Goal: Find specific page/section: Find specific page/section

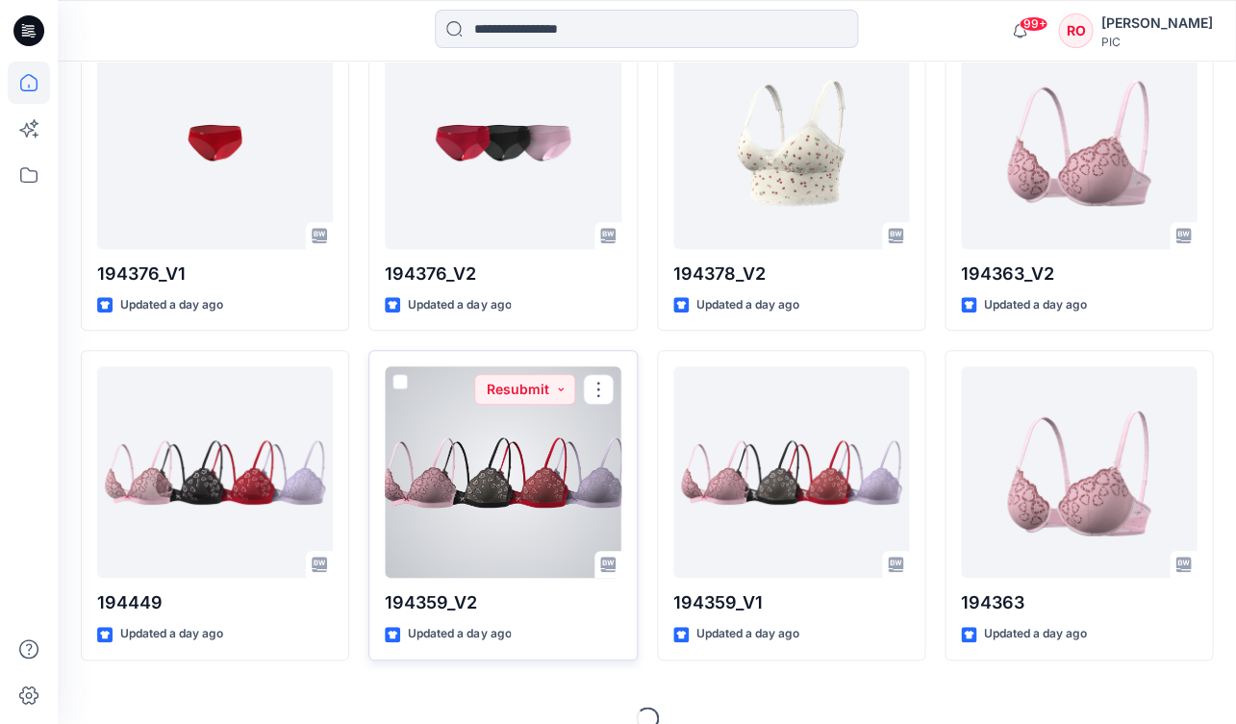
scroll to position [1950, 0]
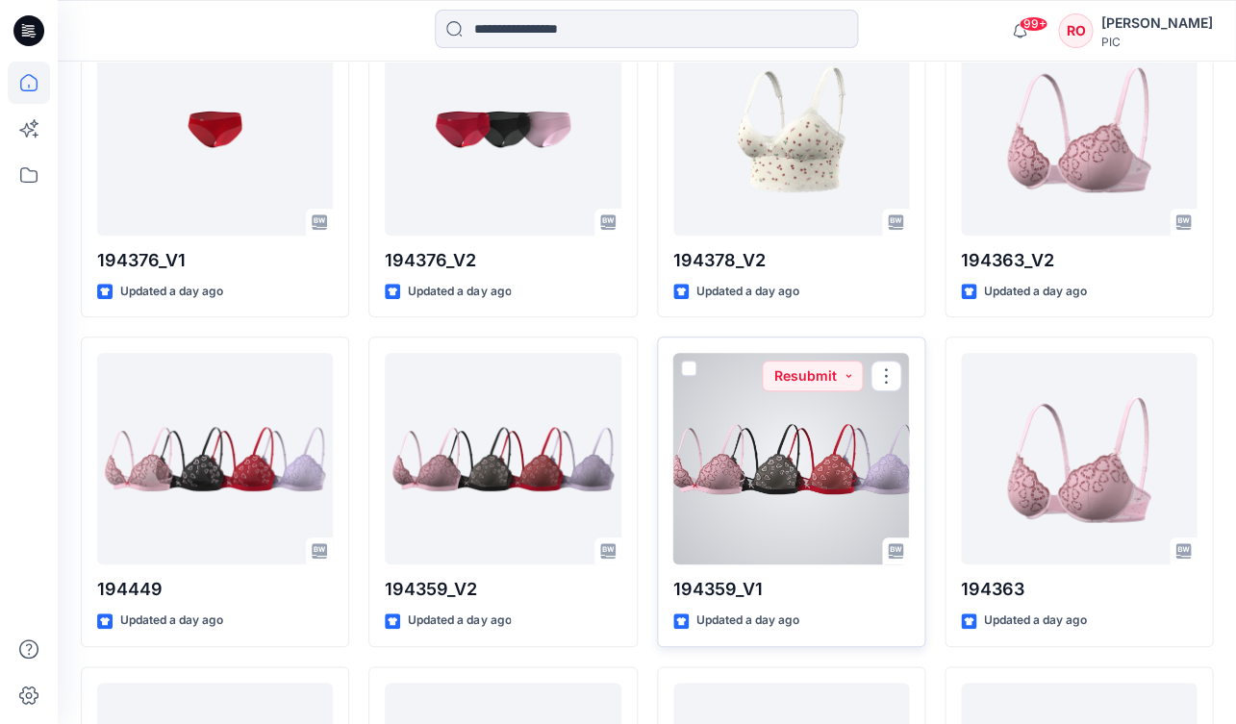
click at [720, 467] on div at bounding box center [791, 459] width 236 height 212
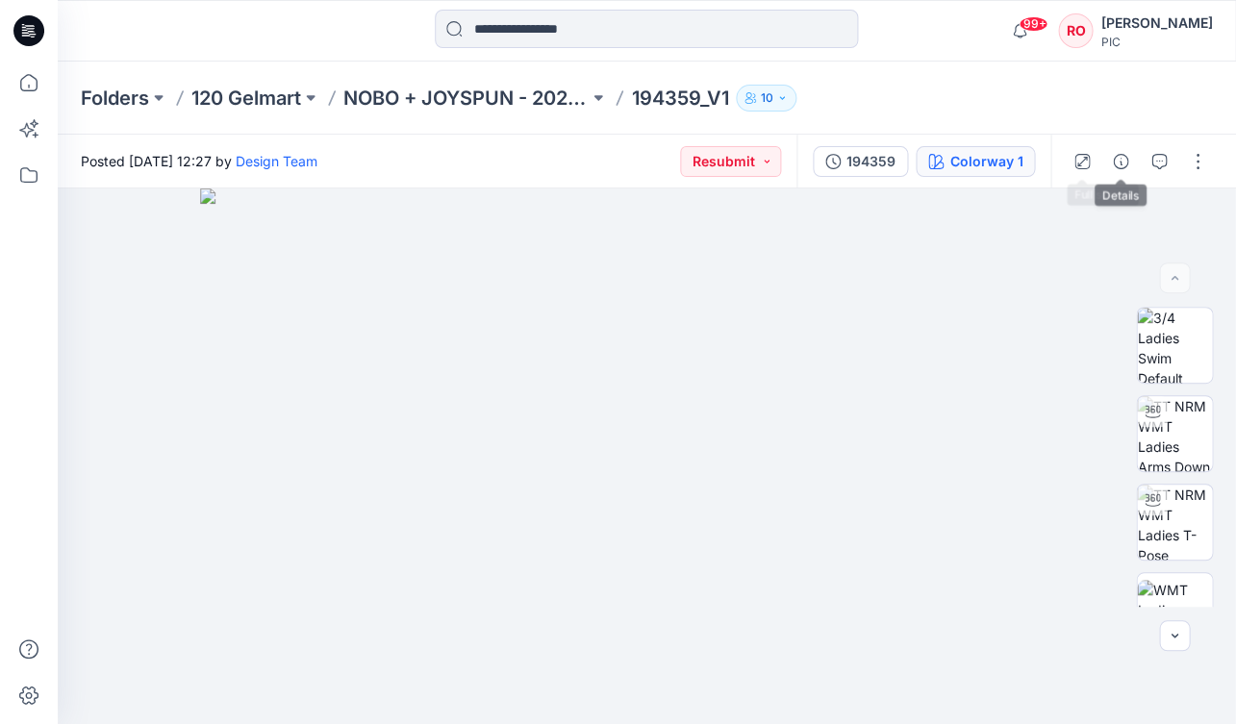
click at [1001, 154] on div "Colorway 1" at bounding box center [986, 161] width 73 height 21
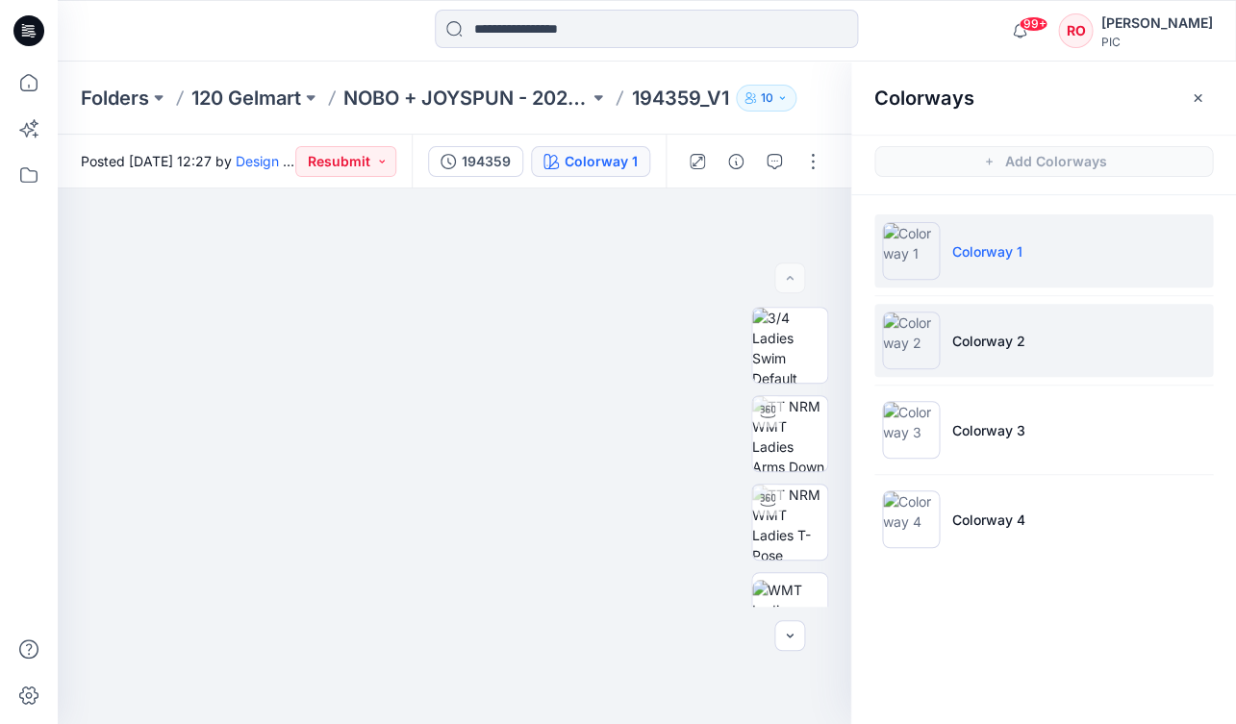
click at [907, 355] on img at bounding box center [911, 341] width 58 height 58
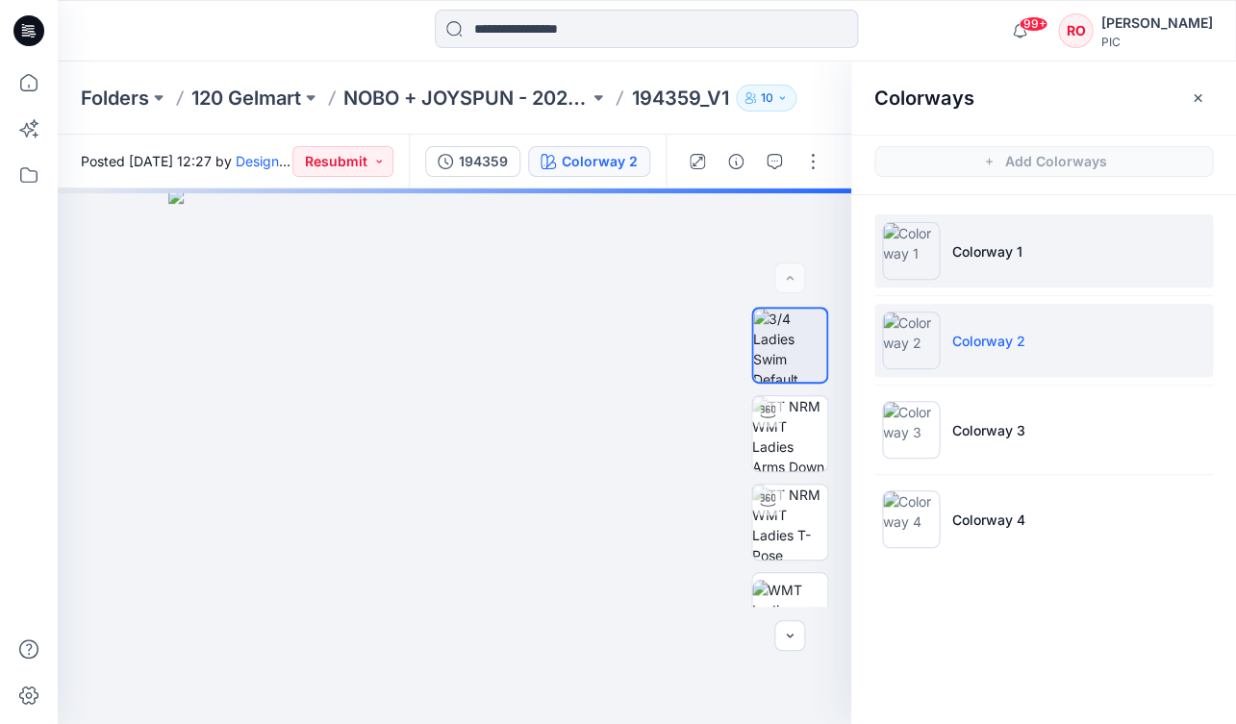
click at [942, 250] on li "Colorway 1" at bounding box center [1044, 251] width 339 height 73
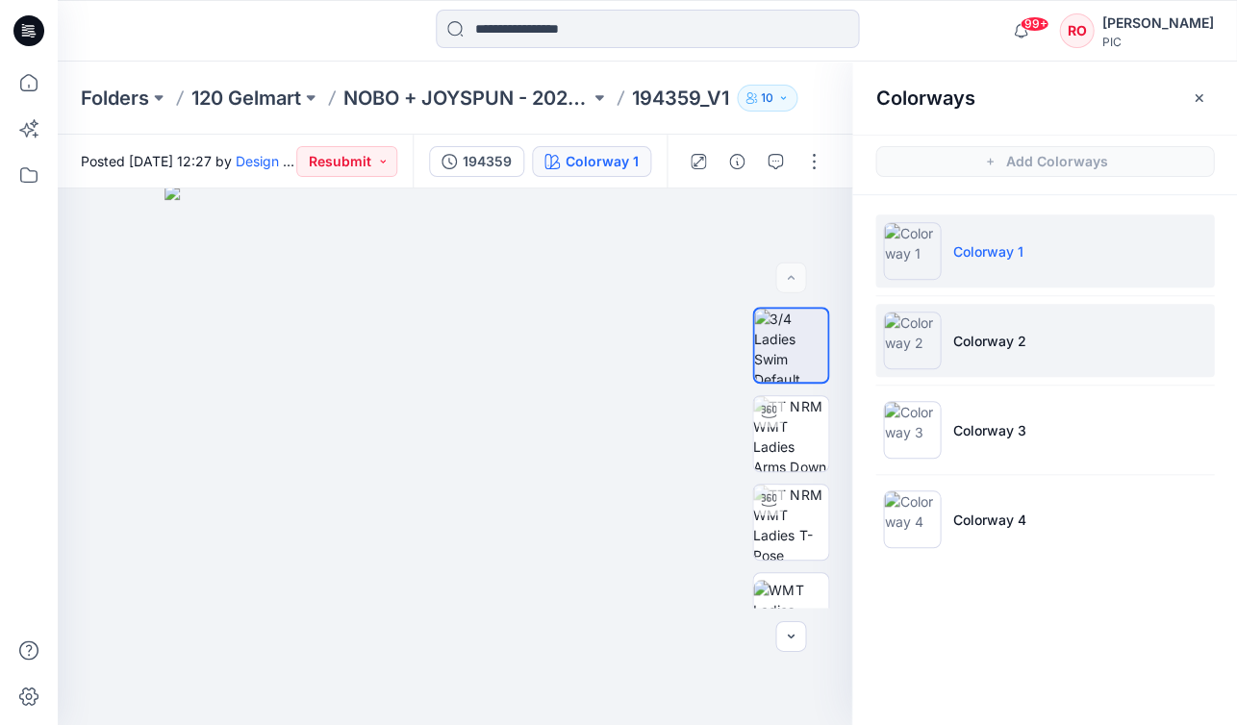
click at [957, 314] on li "Colorway 2" at bounding box center [1044, 340] width 339 height 73
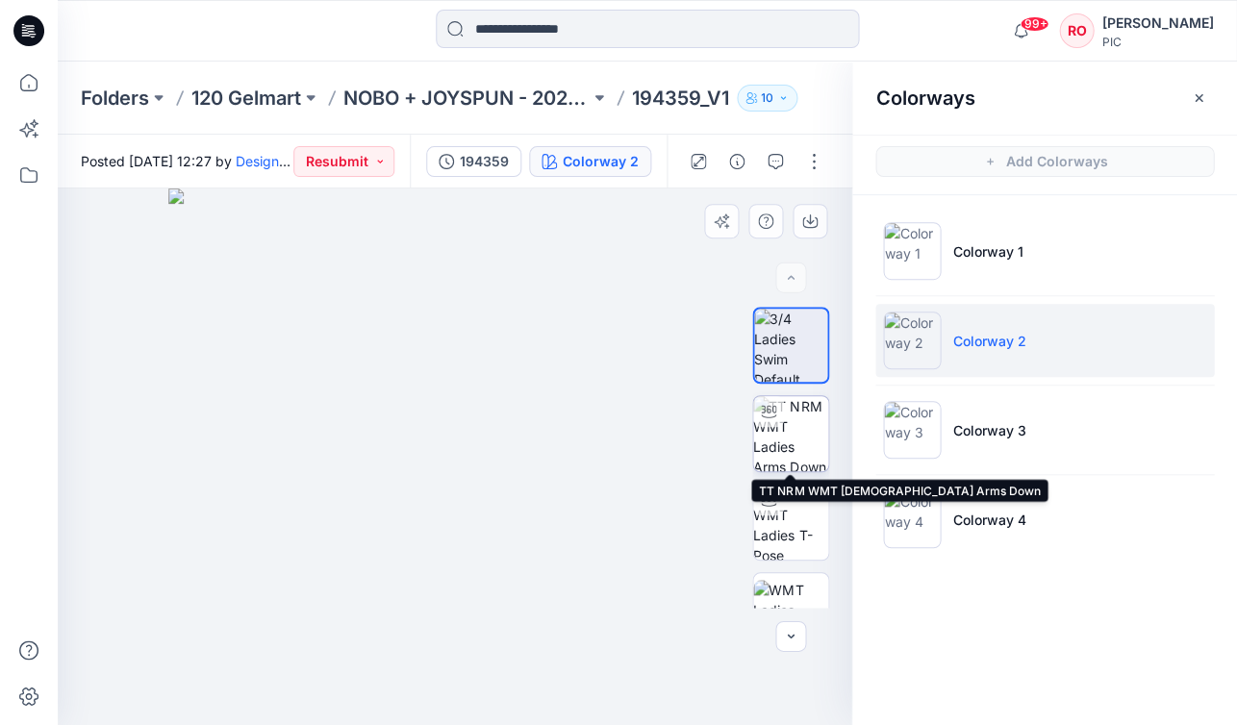
click at [800, 434] on img at bounding box center [790, 433] width 75 height 75
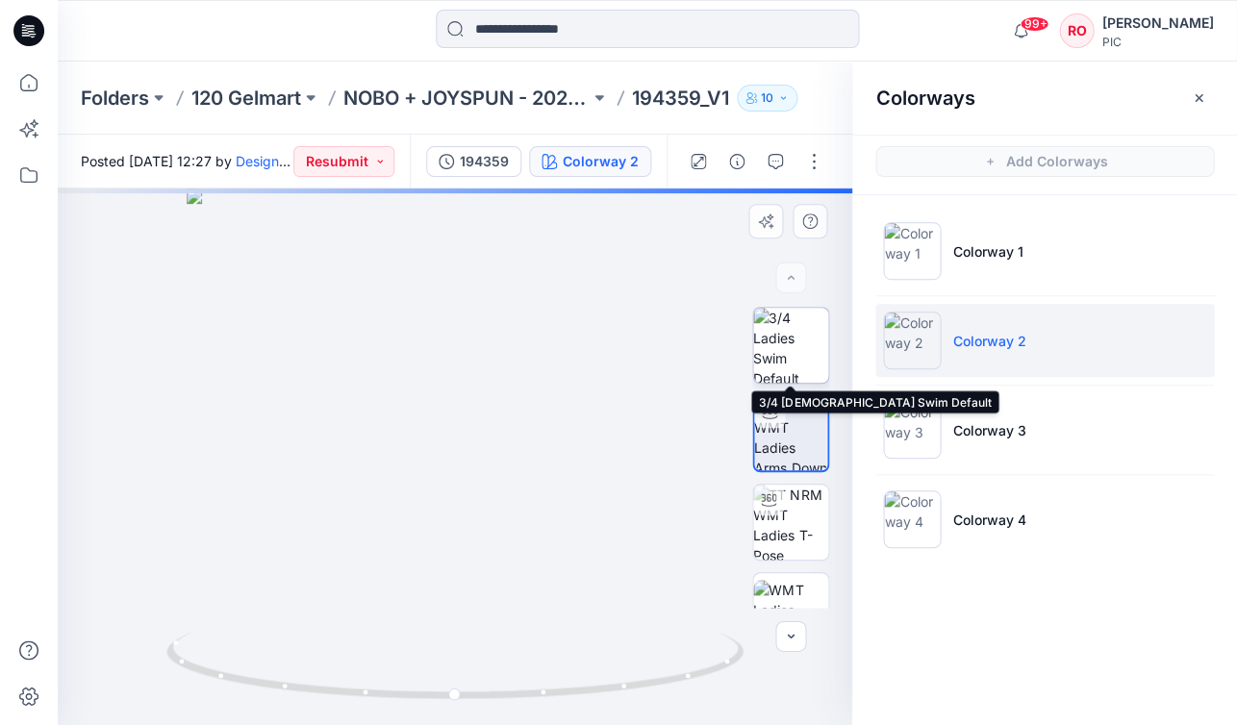
click at [804, 357] on img at bounding box center [790, 345] width 75 height 75
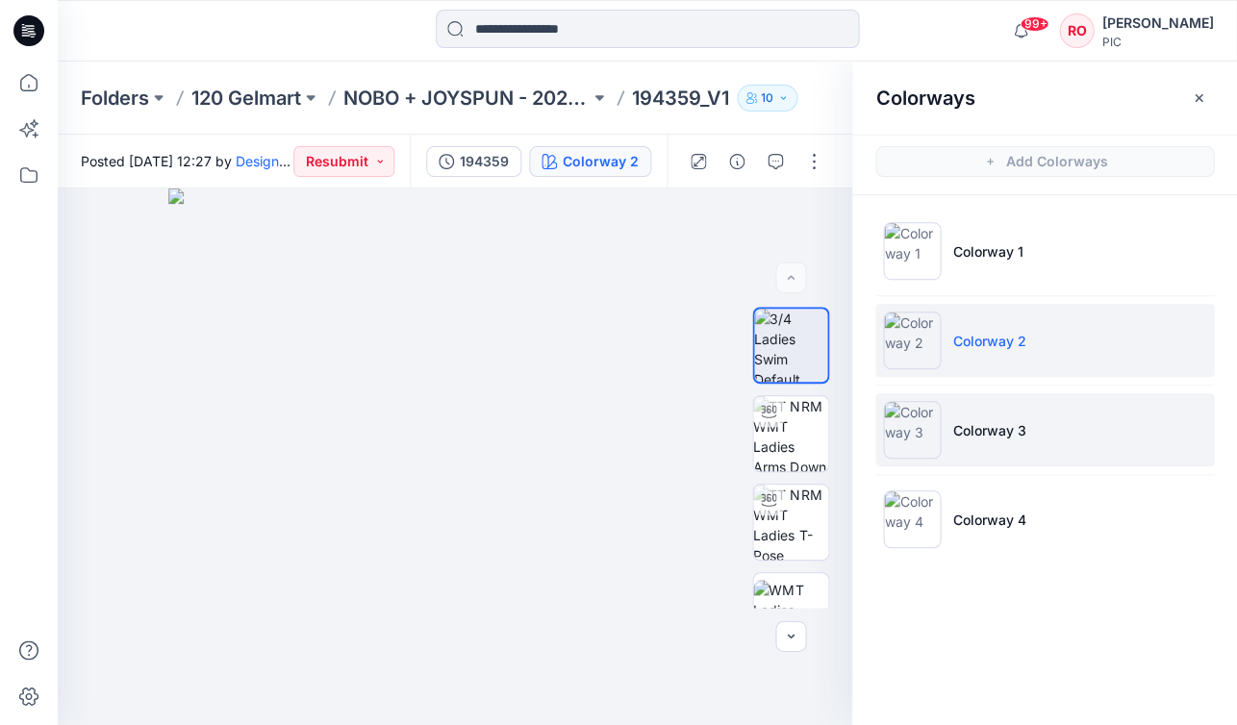
click at [937, 458] on div at bounding box center [912, 430] width 58 height 58
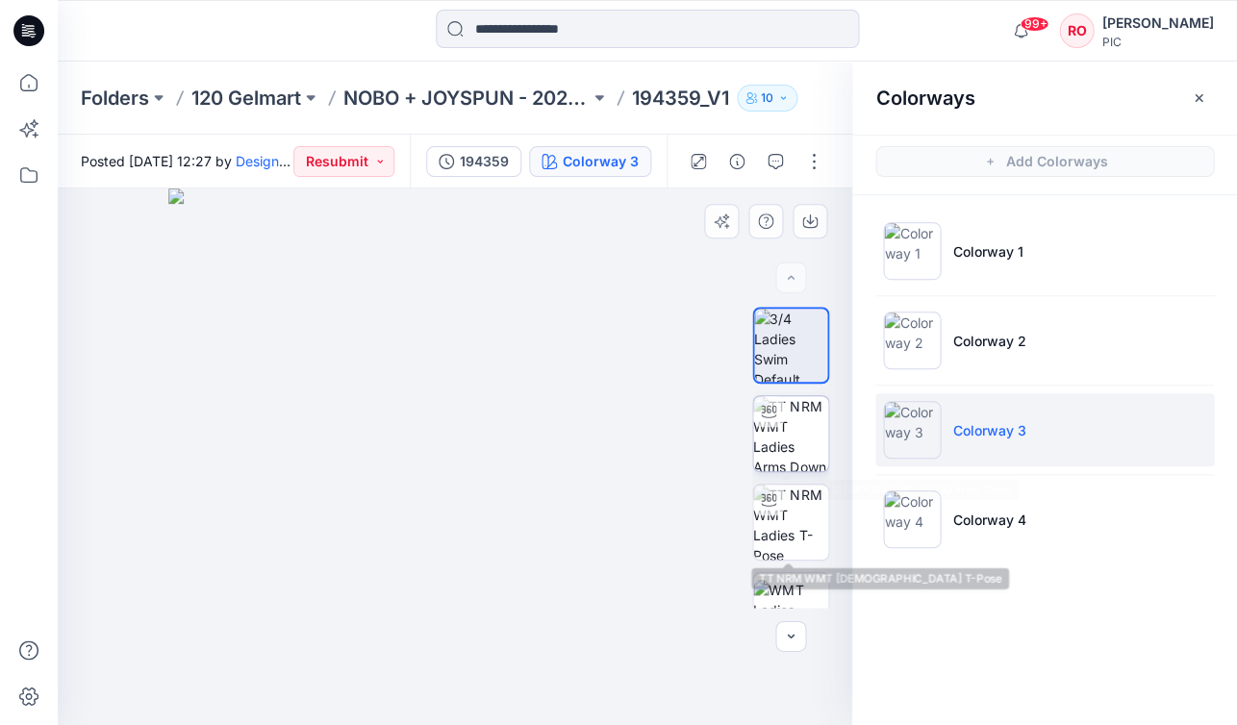
click at [789, 443] on img at bounding box center [790, 433] width 75 height 75
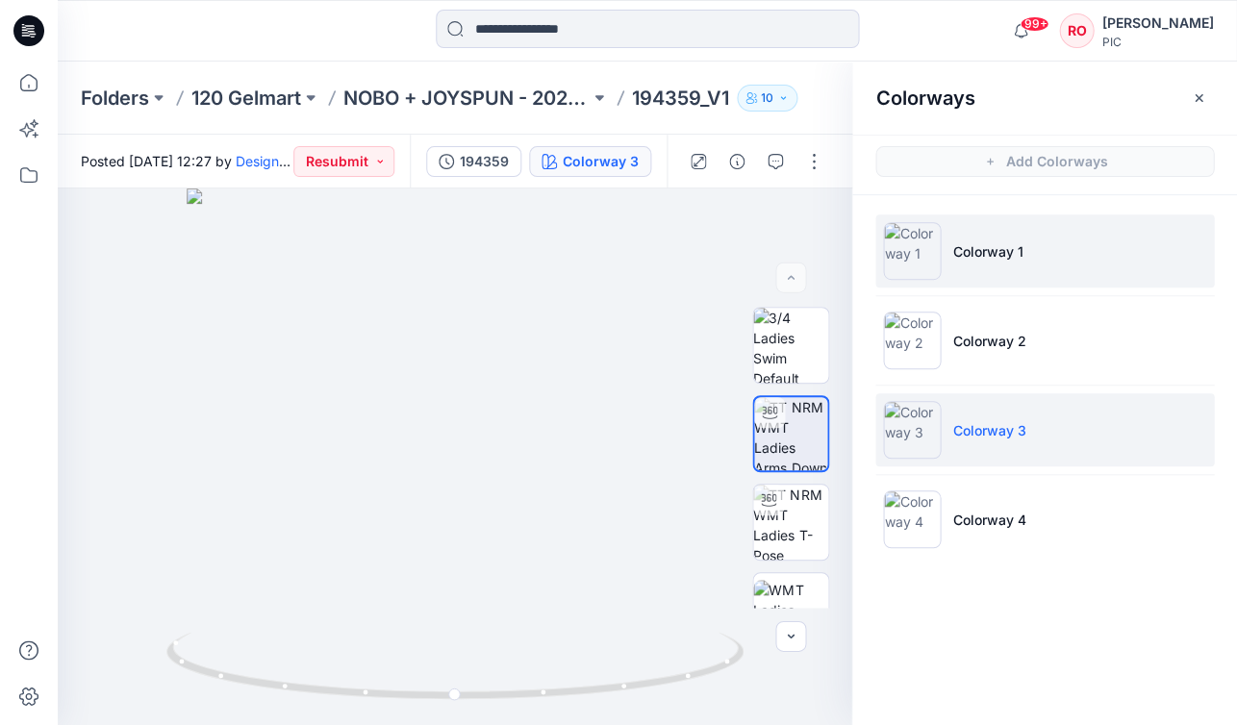
click at [994, 269] on li "Colorway 1" at bounding box center [1044, 251] width 339 height 73
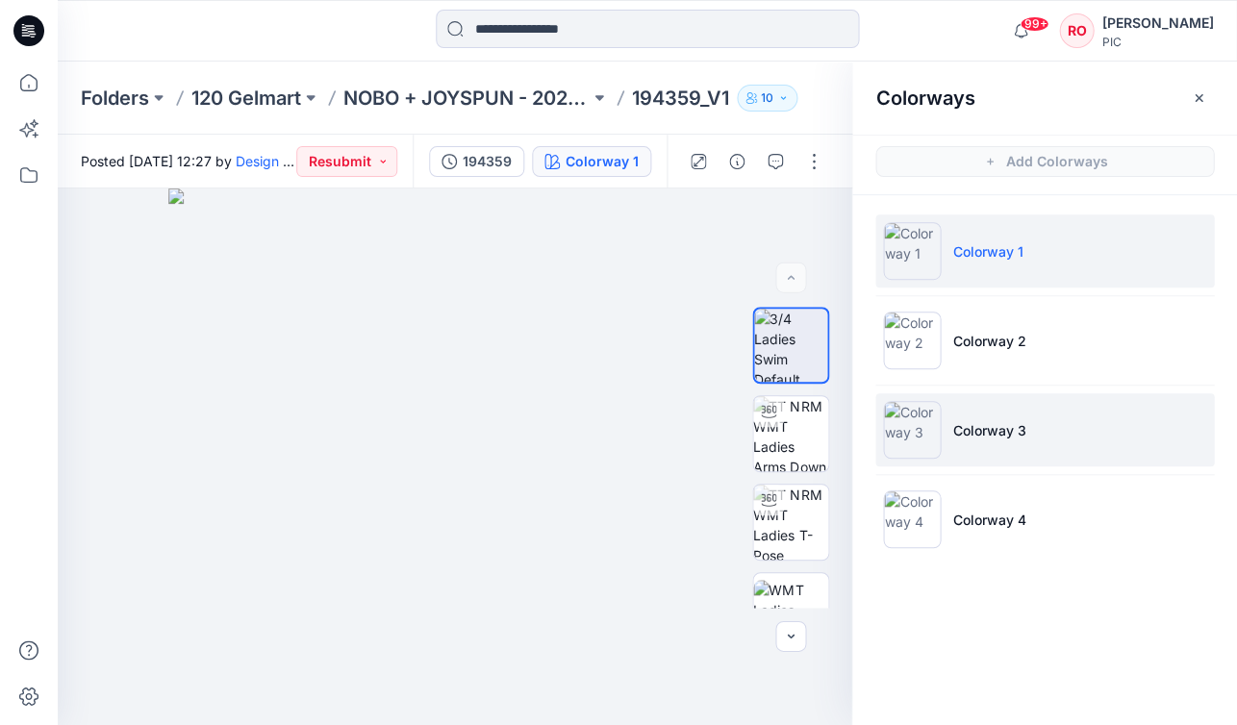
click at [981, 421] on p "Colorway 3" at bounding box center [988, 430] width 73 height 20
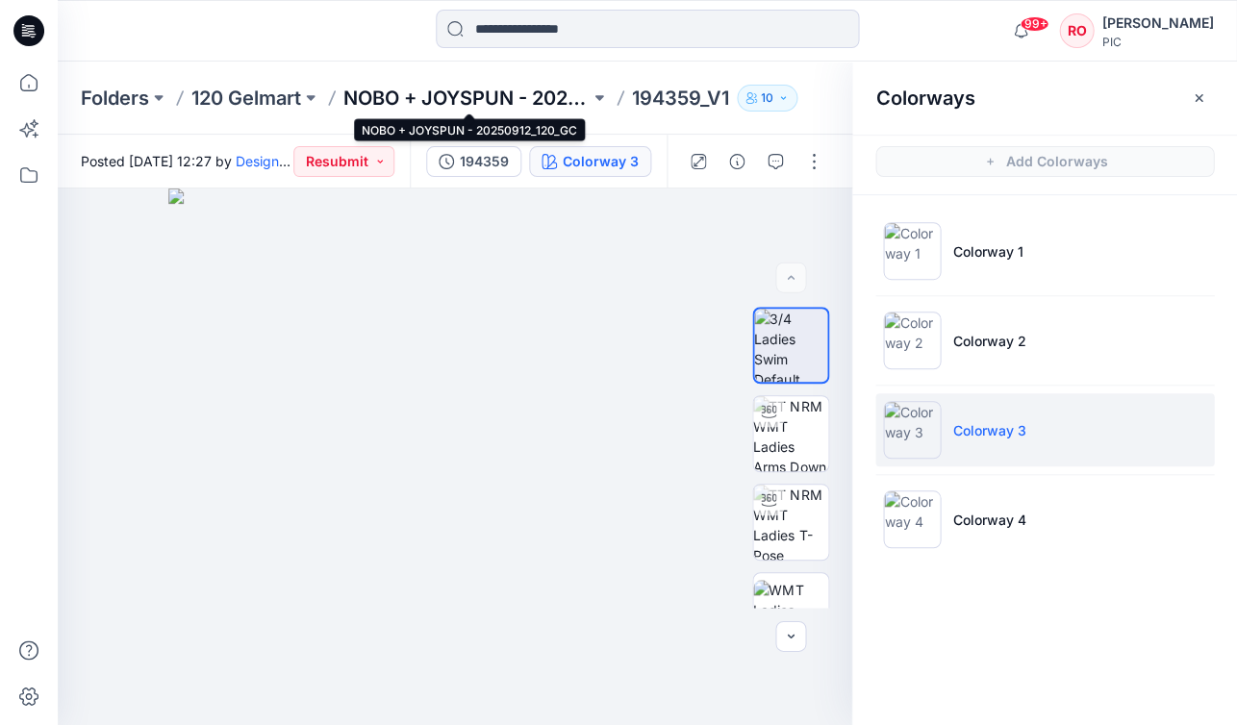
click at [518, 103] on p "NOBO + JOYSPUN - 20250912_120_GC" at bounding box center [466, 98] width 246 height 27
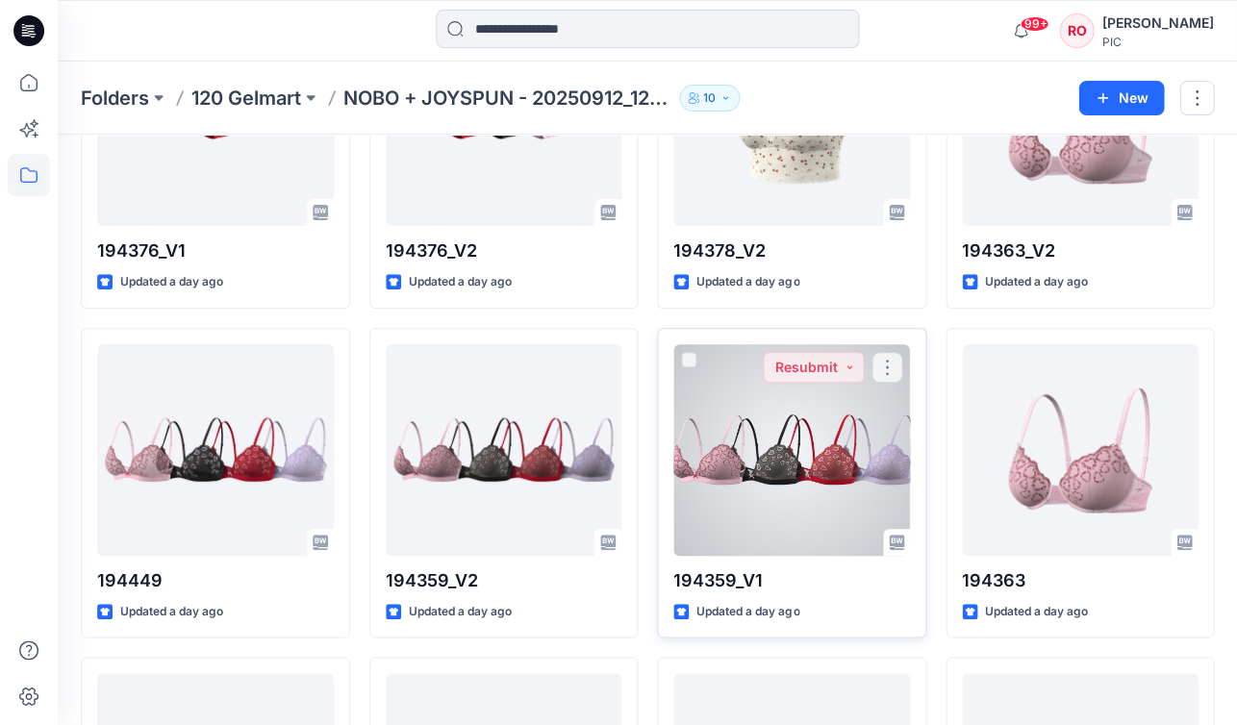
scroll to position [1534, 0]
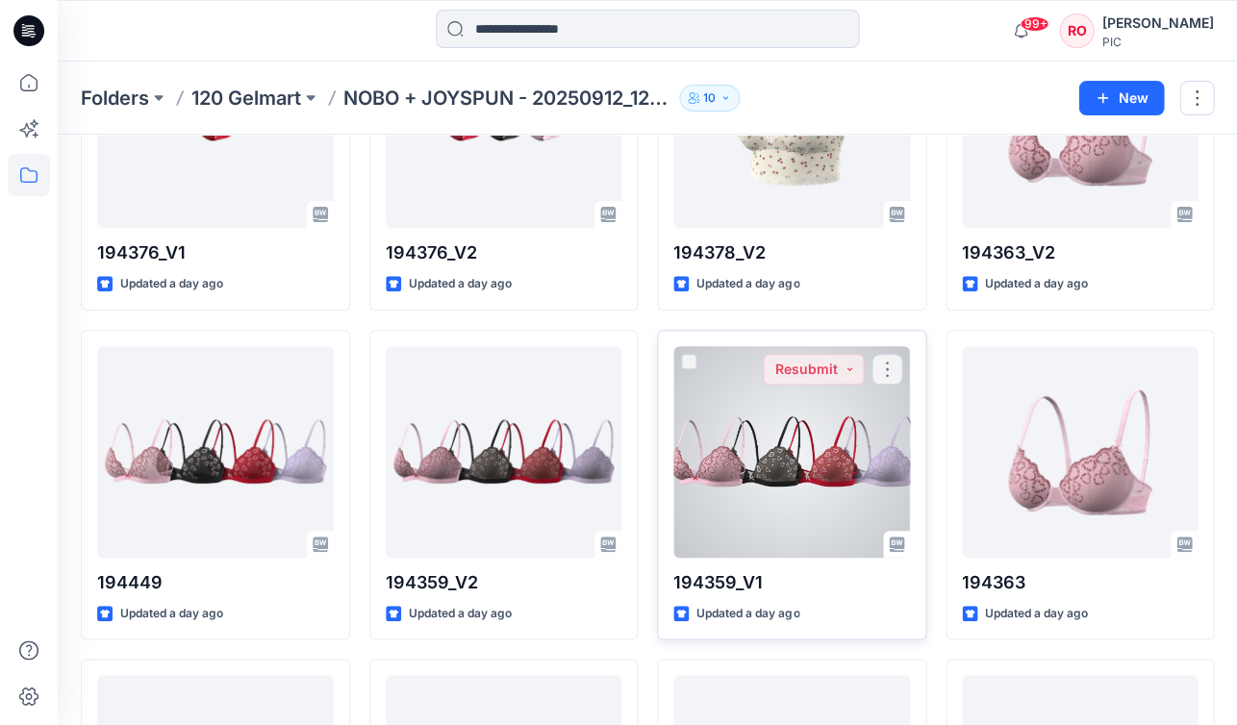
click at [816, 428] on div at bounding box center [791, 452] width 237 height 212
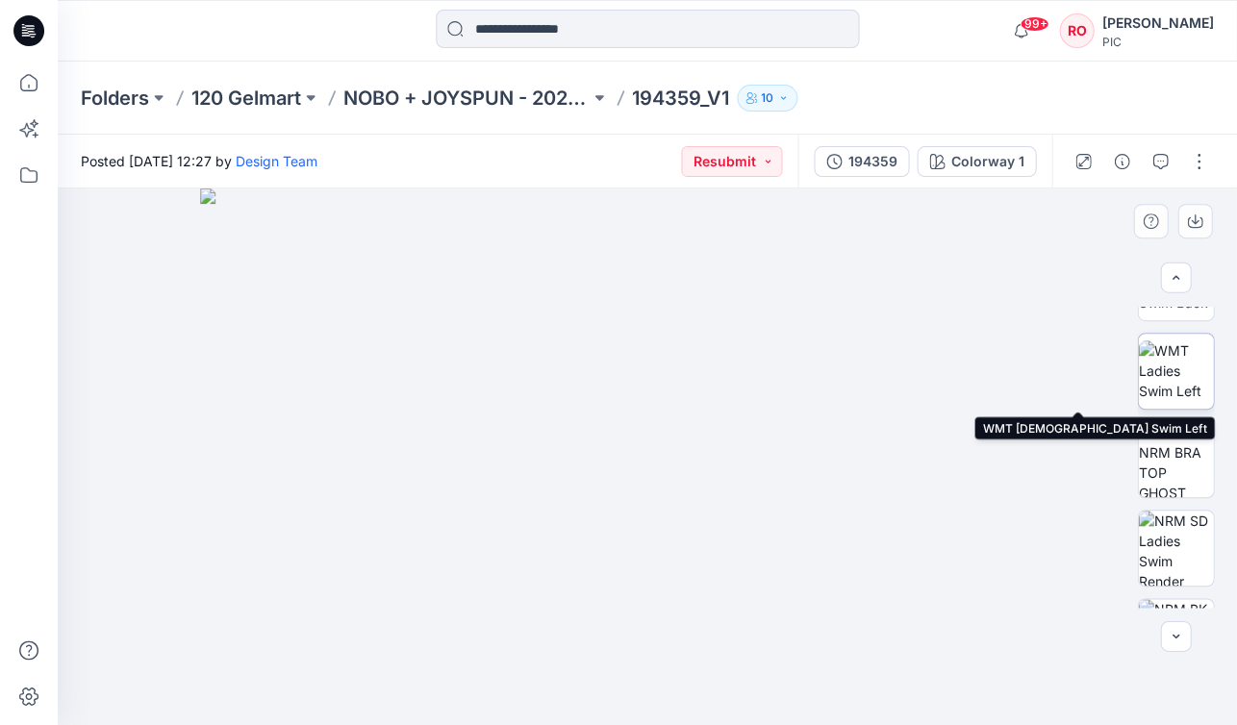
scroll to position [436, 0]
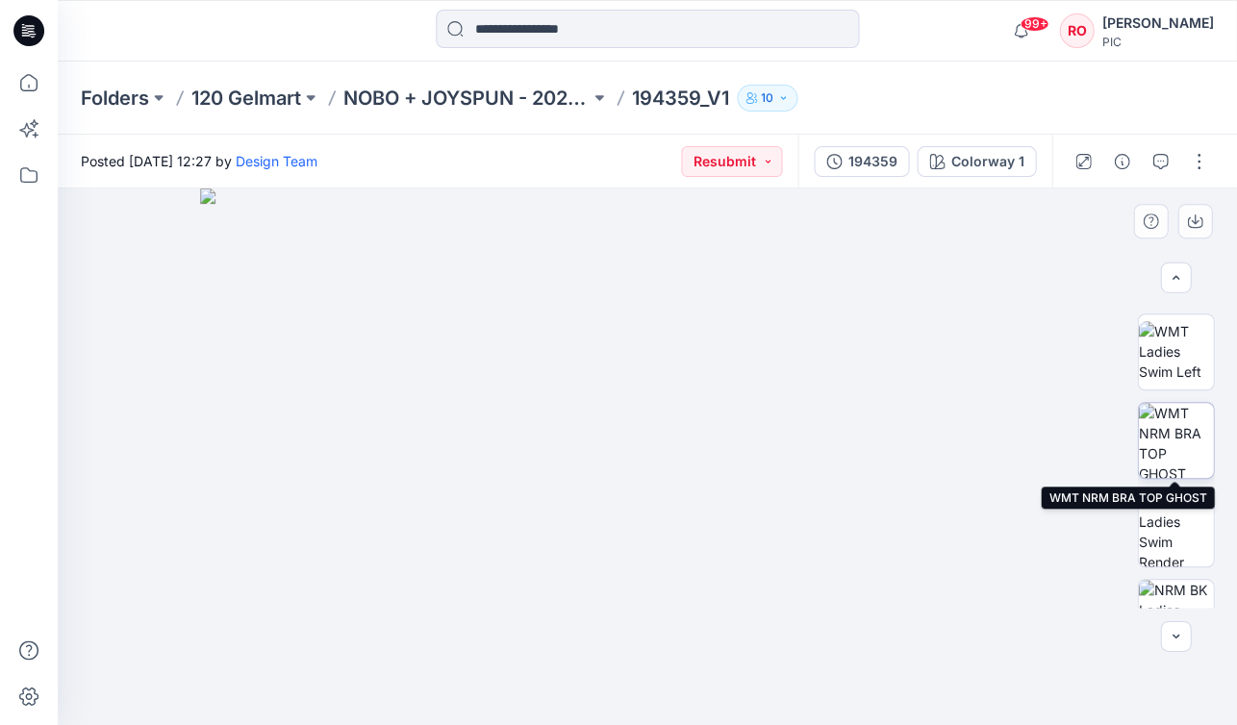
click at [1169, 448] on img at bounding box center [1175, 440] width 75 height 75
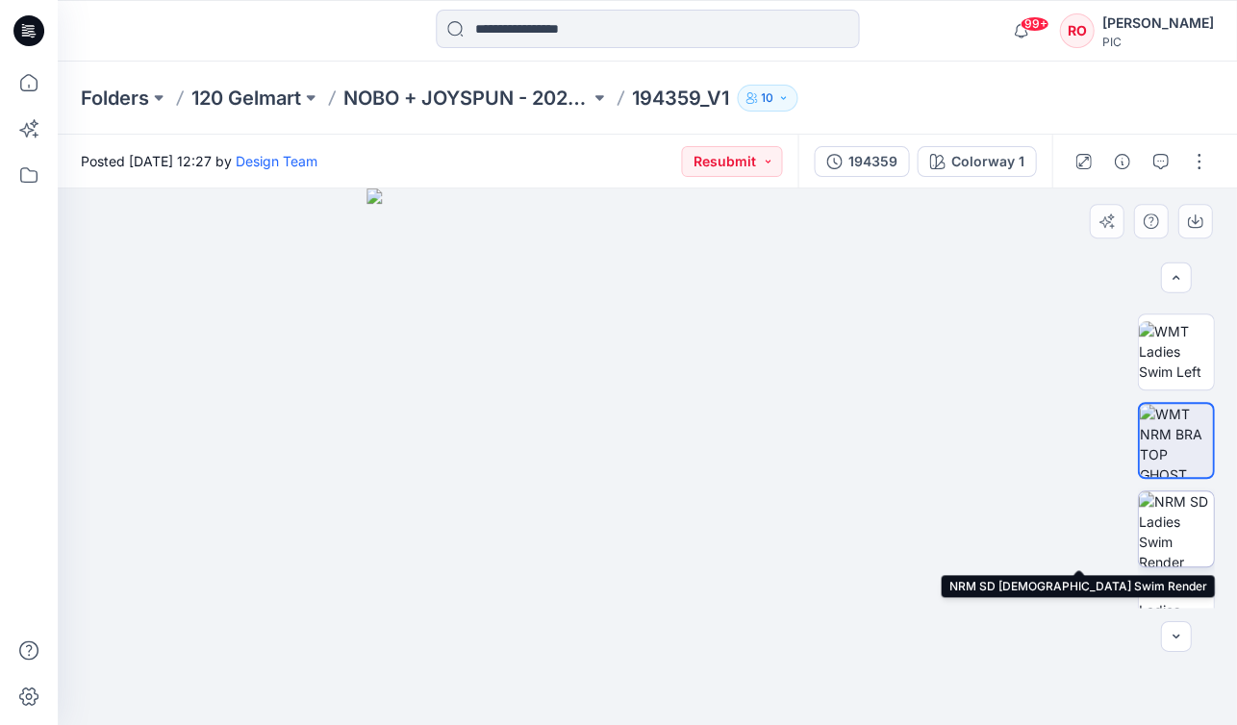
click at [1169, 541] on img at bounding box center [1175, 529] width 75 height 75
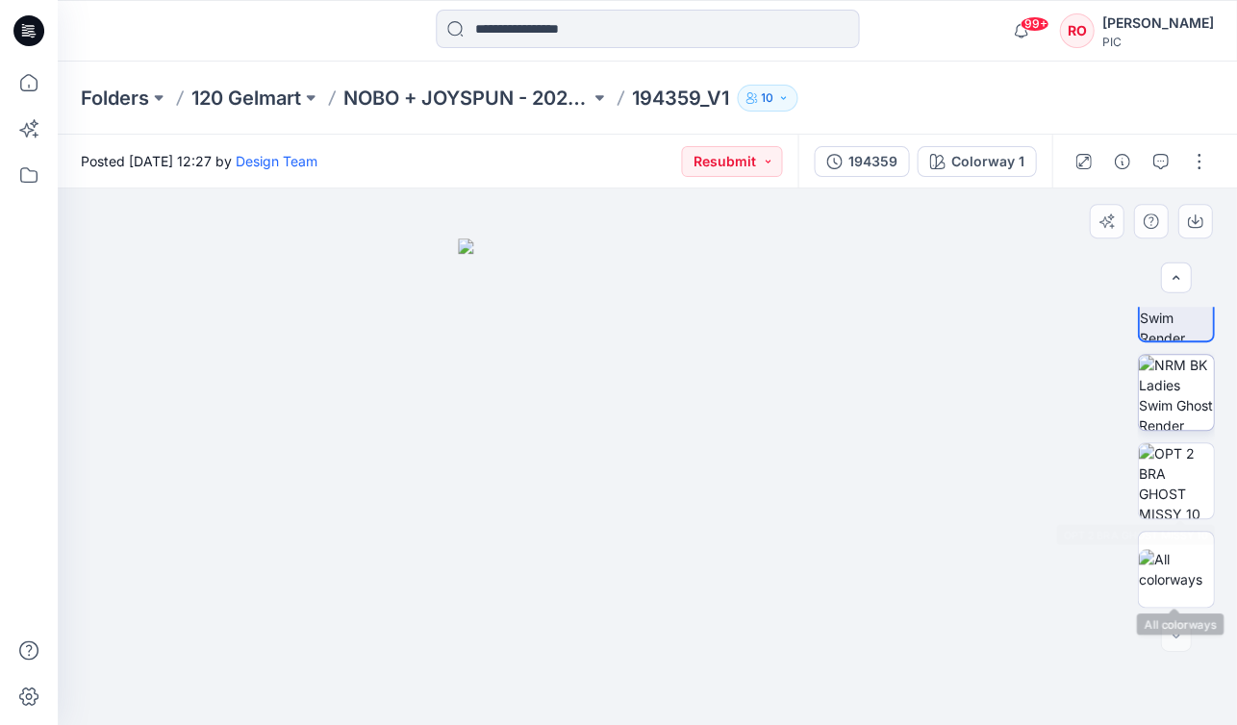
scroll to position [661, 0]
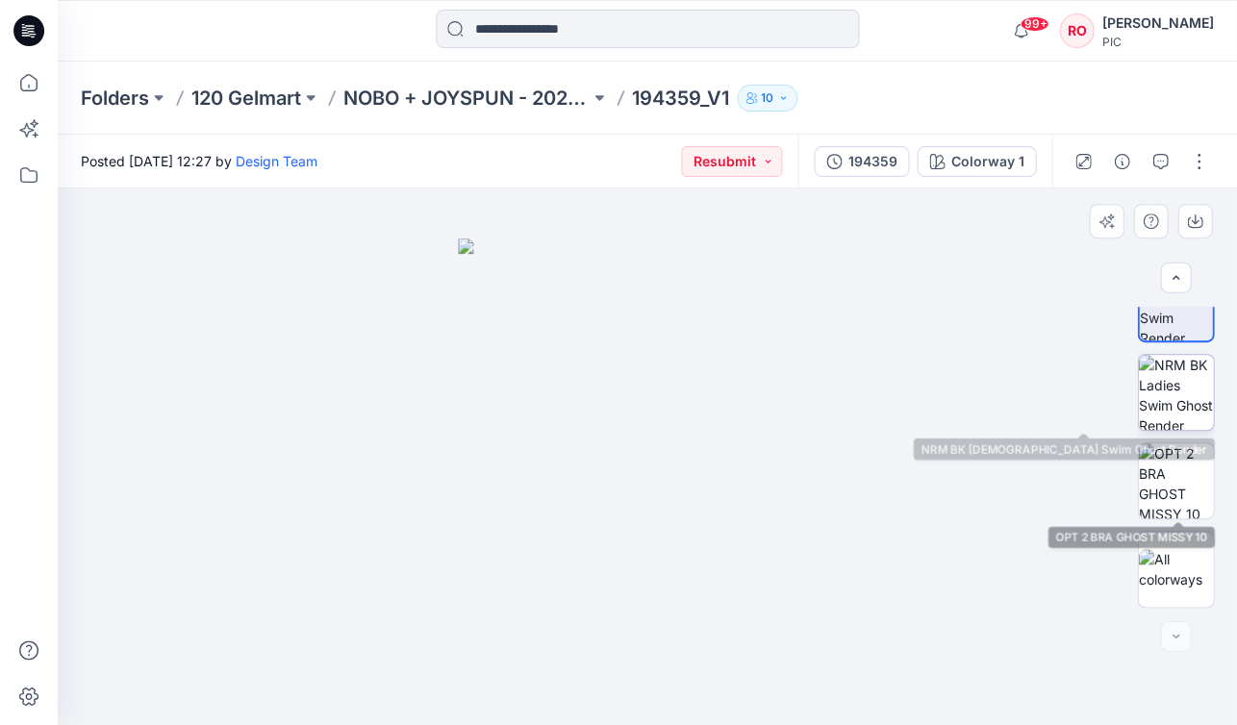
click at [1171, 410] on img at bounding box center [1175, 392] width 75 height 75
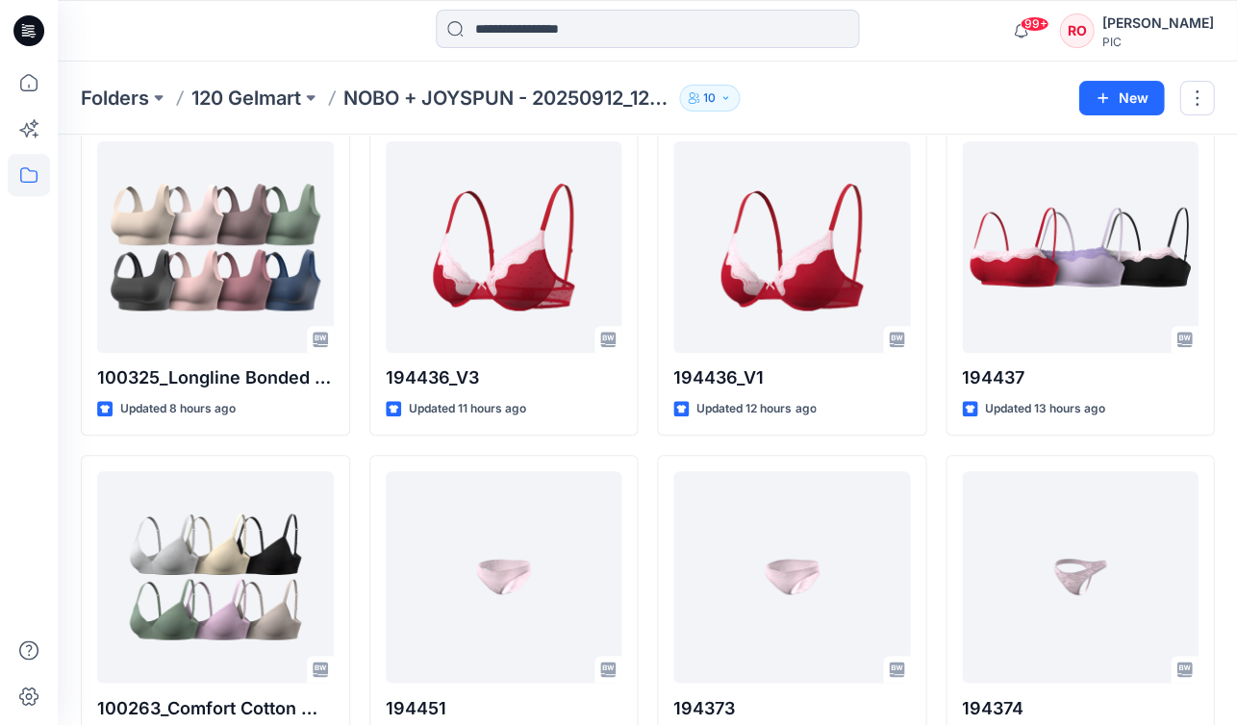
scroll to position [57, 0]
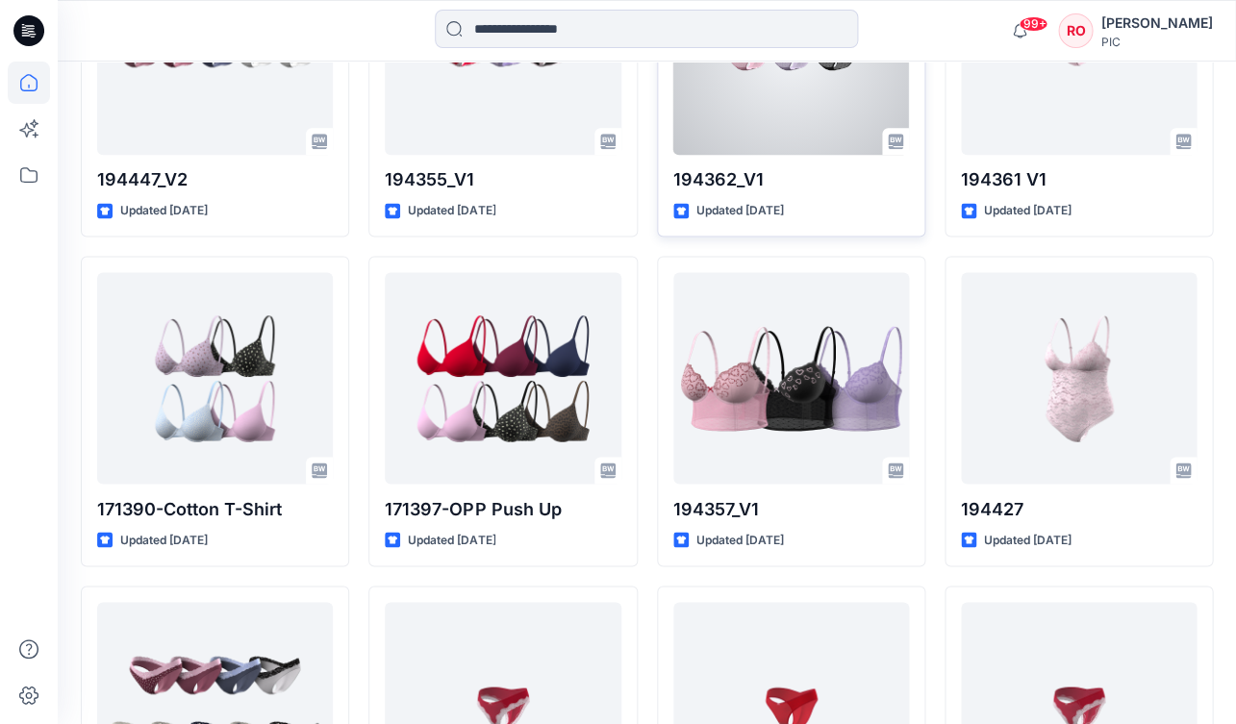
scroll to position [4362, 0]
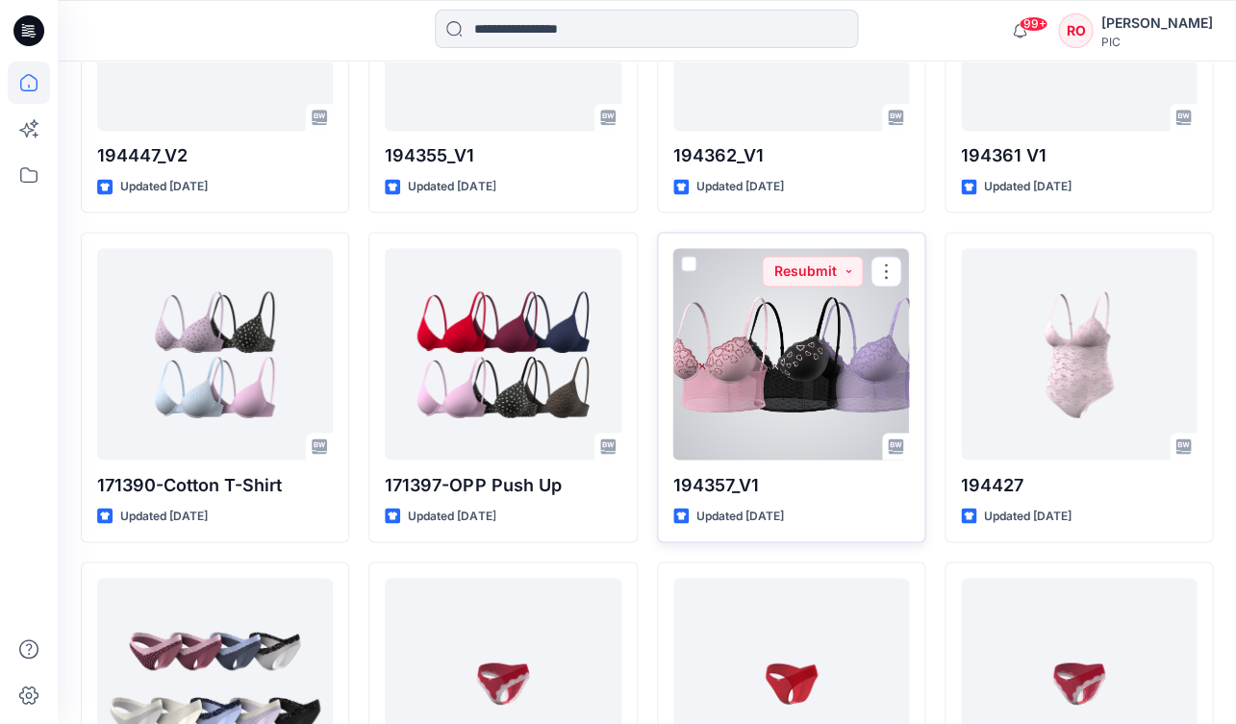
click at [763, 378] on div at bounding box center [791, 354] width 236 height 212
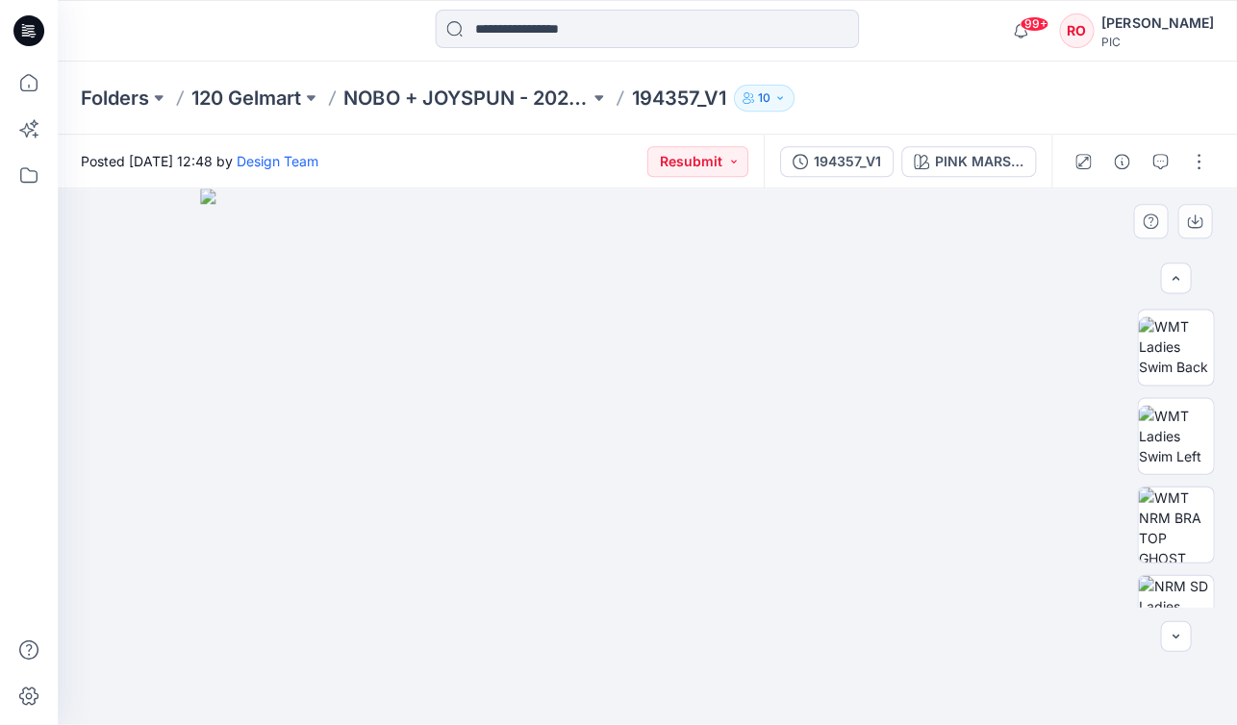
scroll to position [368, 0]
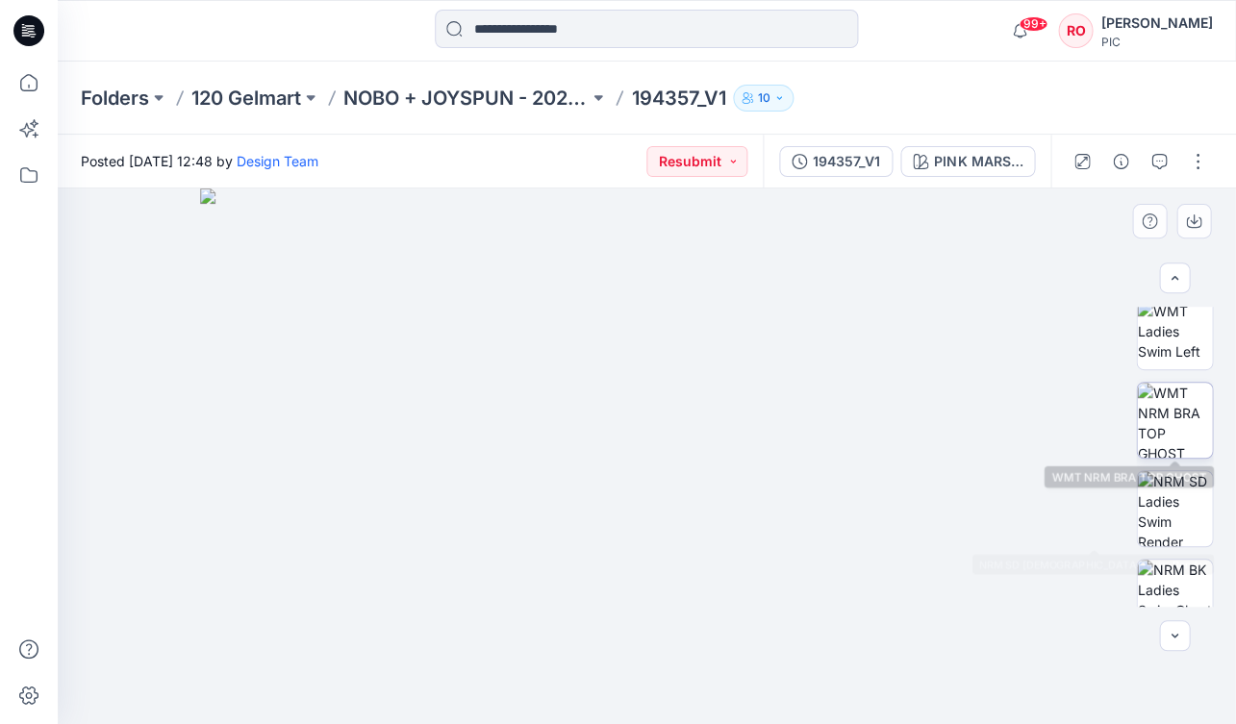
click at [1178, 432] on img at bounding box center [1174, 420] width 75 height 75
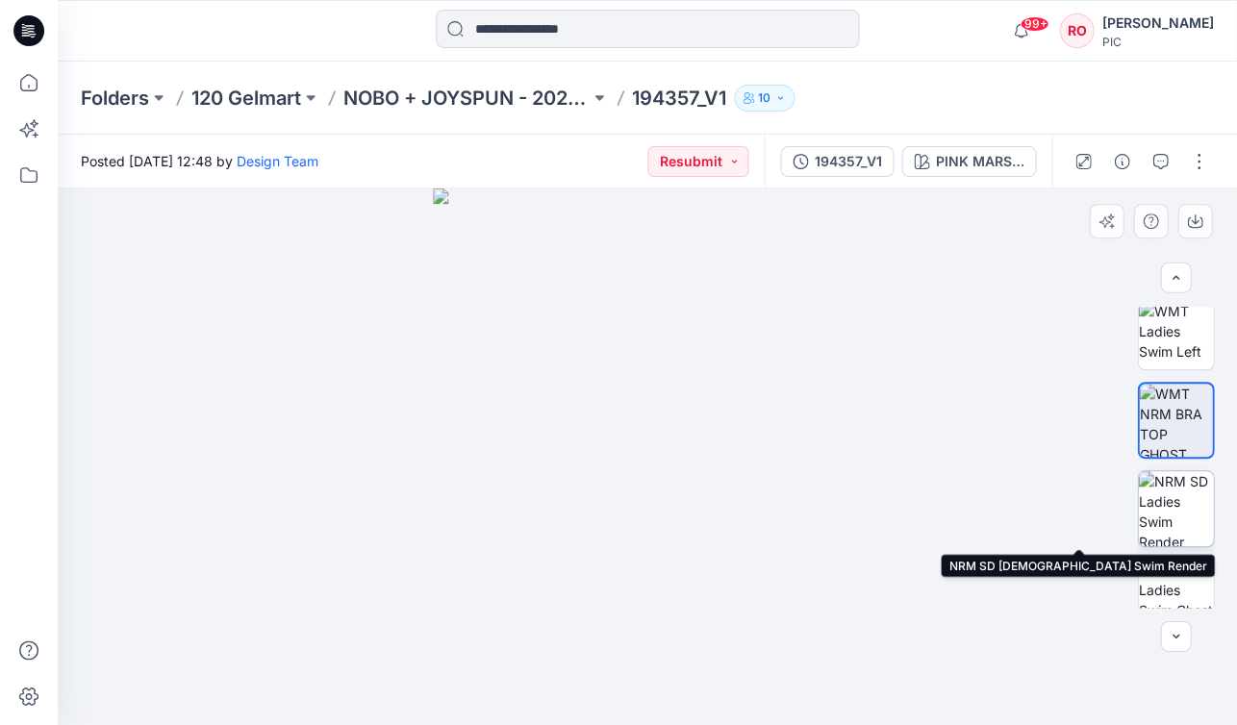
click at [1178, 499] on img at bounding box center [1175, 508] width 75 height 75
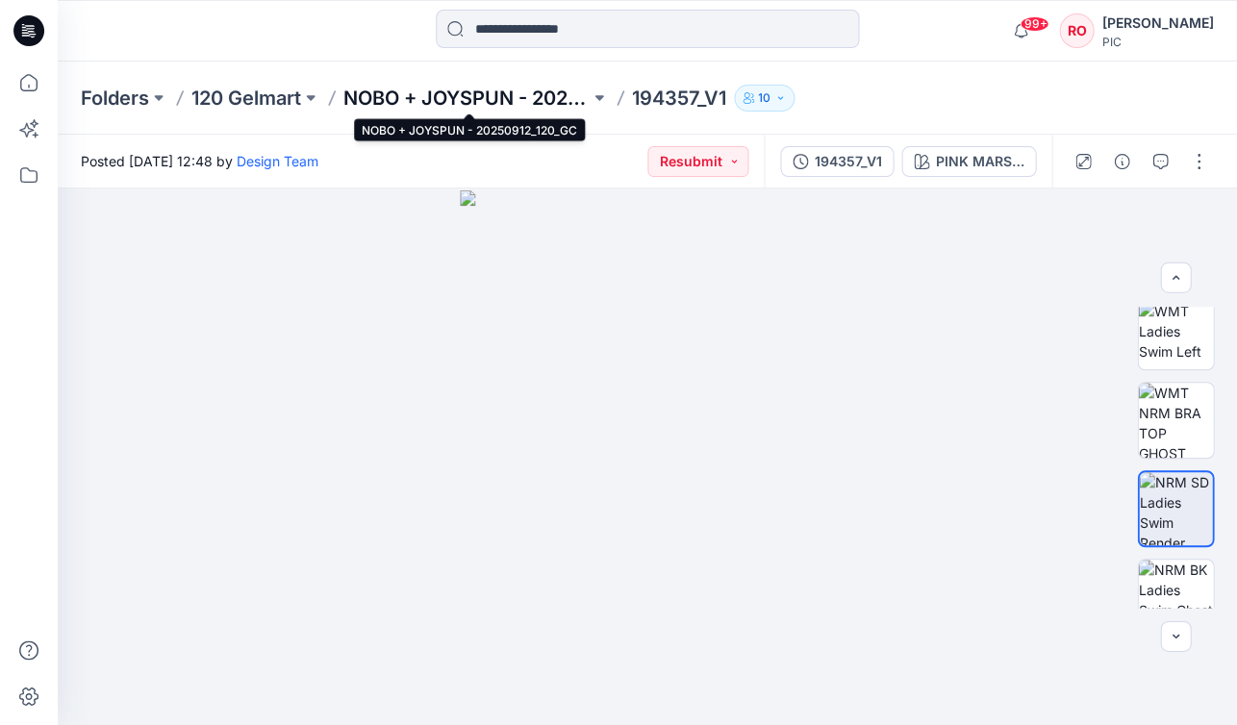
click at [484, 96] on p "NOBO + JOYSPUN - 20250912_120_GC" at bounding box center [466, 98] width 246 height 27
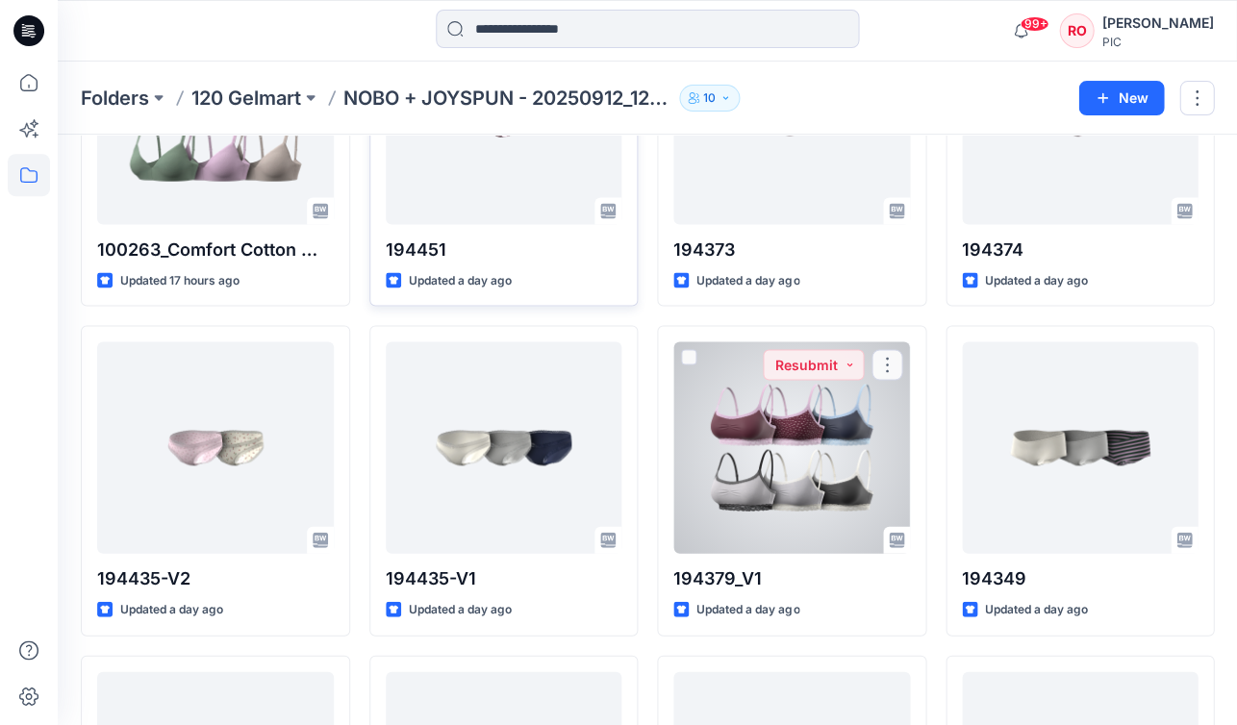
scroll to position [548, 0]
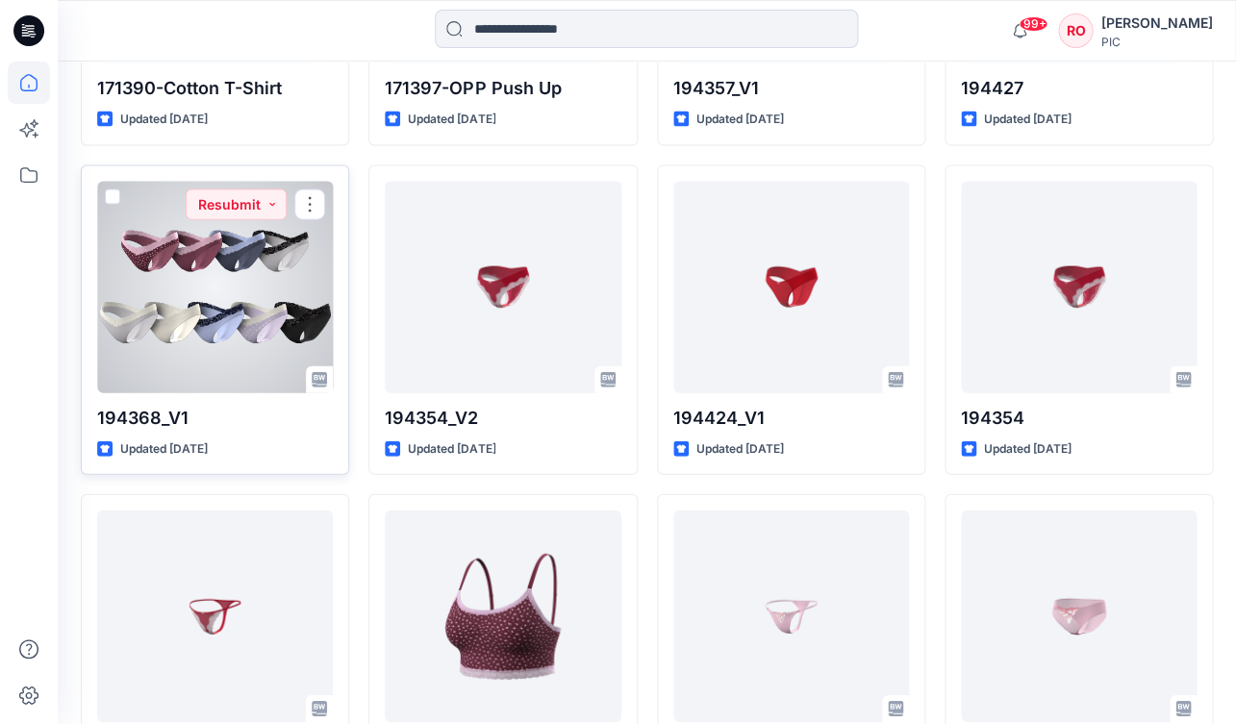
scroll to position [4782, 0]
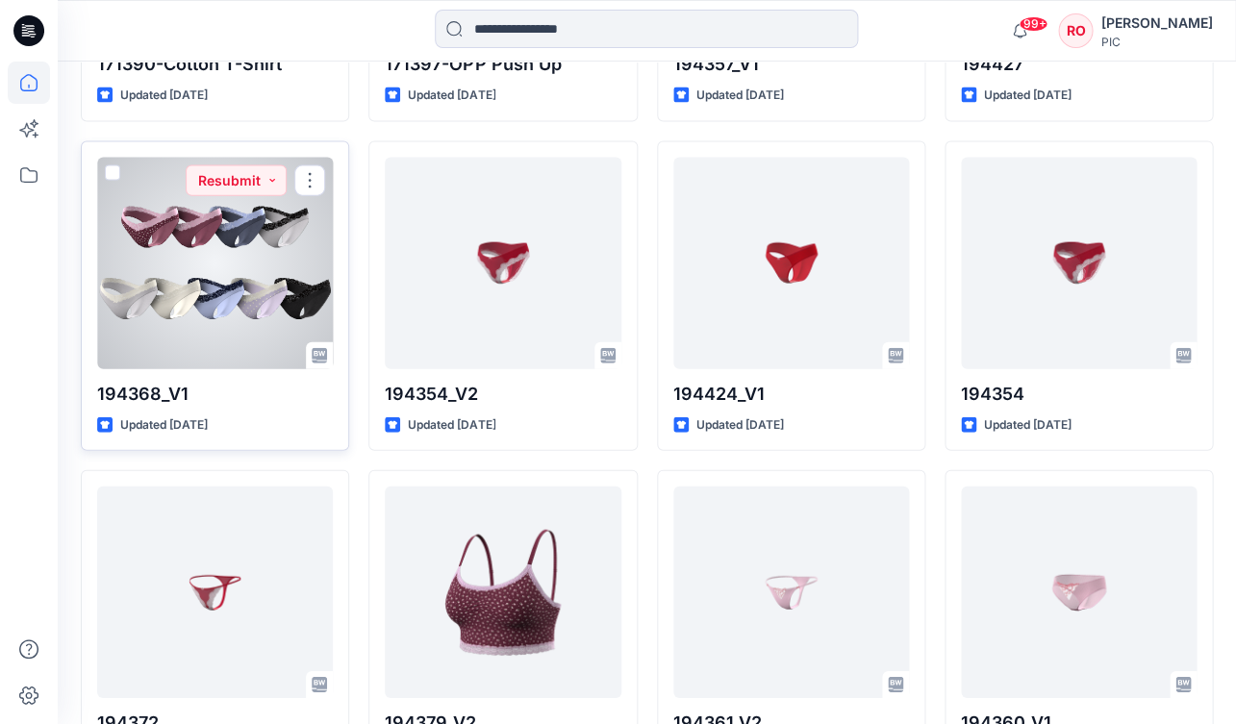
click at [239, 299] on div at bounding box center [215, 264] width 236 height 212
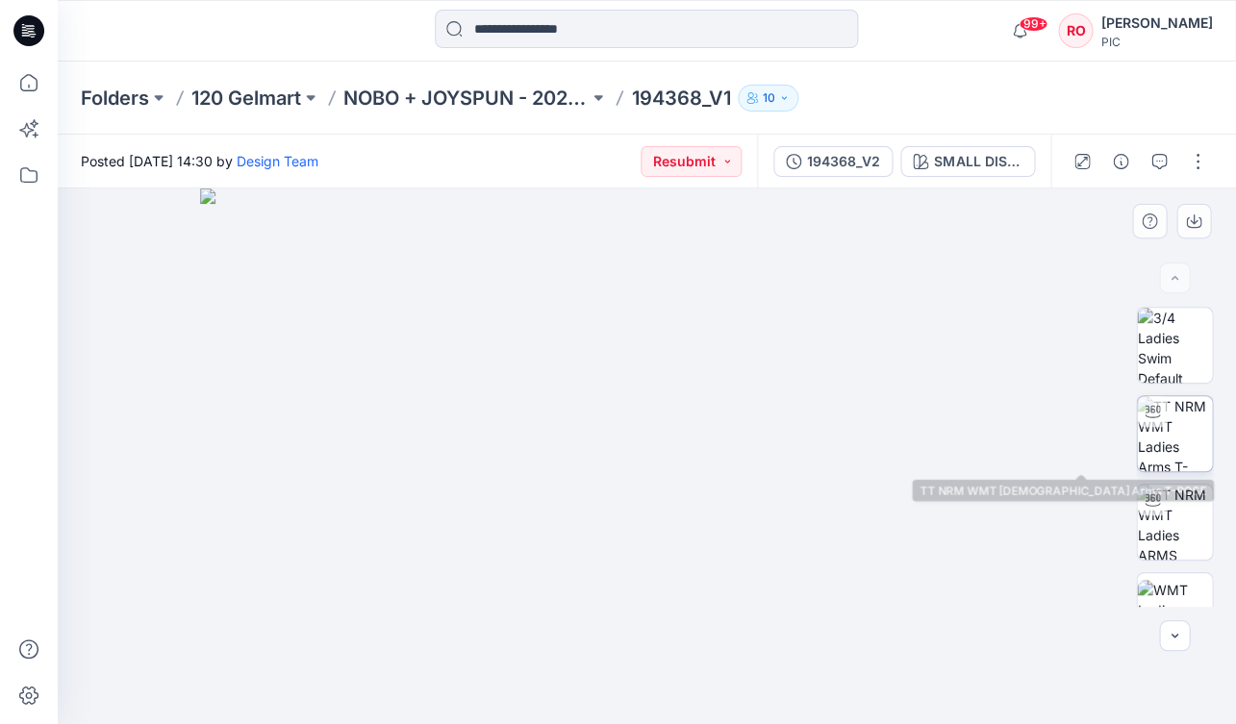
click at [1193, 445] on img at bounding box center [1174, 433] width 75 height 75
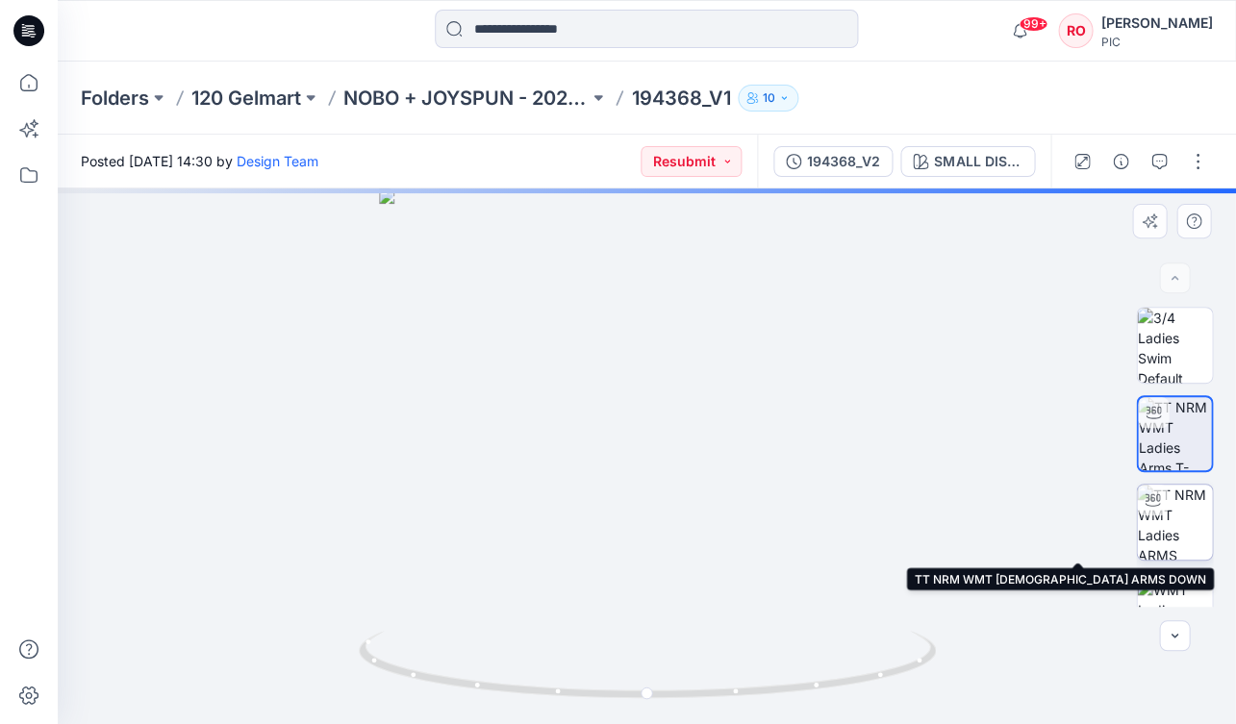
click at [1181, 530] on img at bounding box center [1174, 522] width 75 height 75
